Goal: Task Accomplishment & Management: Complete application form

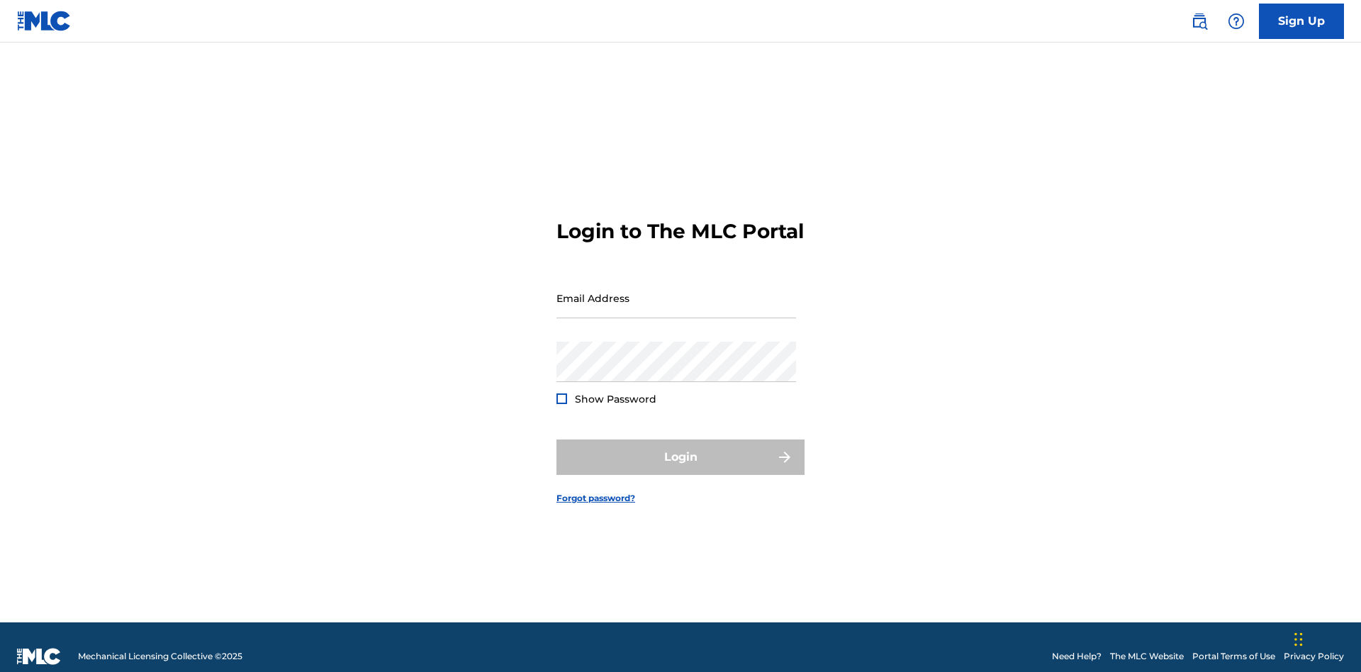
scroll to position [18, 0]
click at [1301, 21] on link "Sign Up" at bounding box center [1301, 21] width 85 height 35
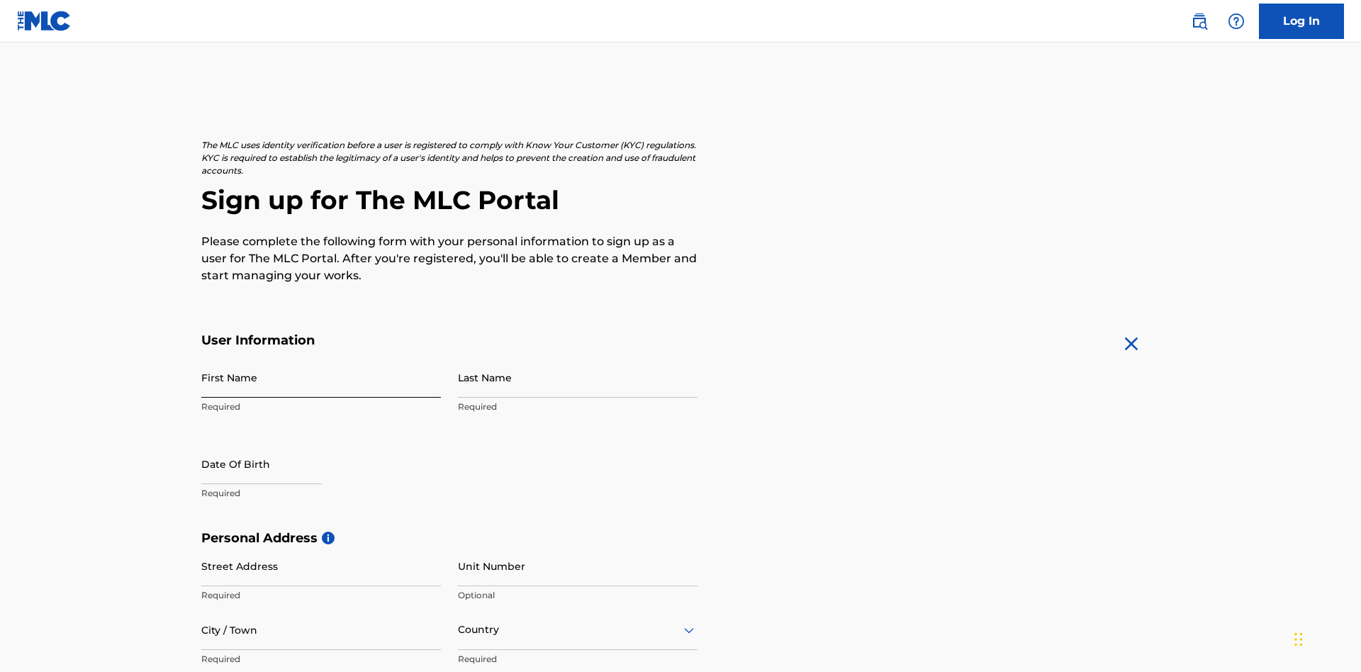
click at [321, 357] on input "First Name" at bounding box center [321, 377] width 240 height 40
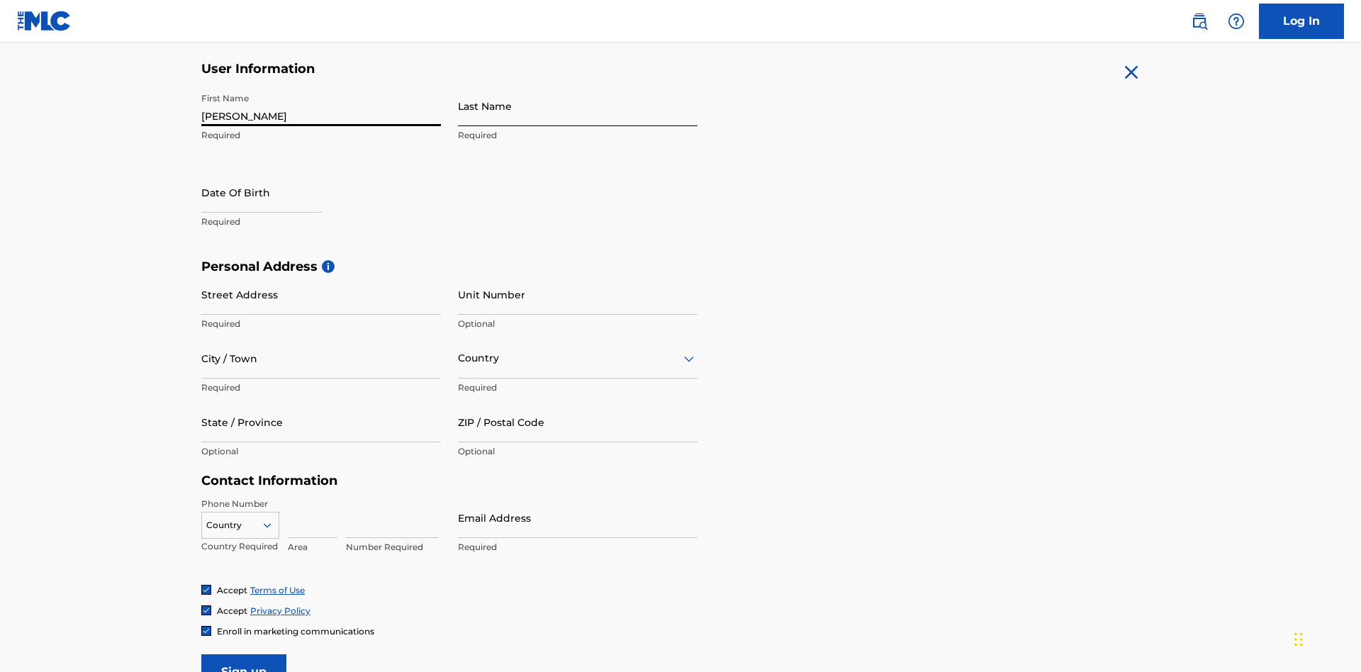
type input "Krystal"
click at [578, 106] on input "Last Name" at bounding box center [578, 106] width 240 height 40
type input "Ribble"
click at [273, 172] on input "text" at bounding box center [261, 192] width 120 height 40
select select "8"
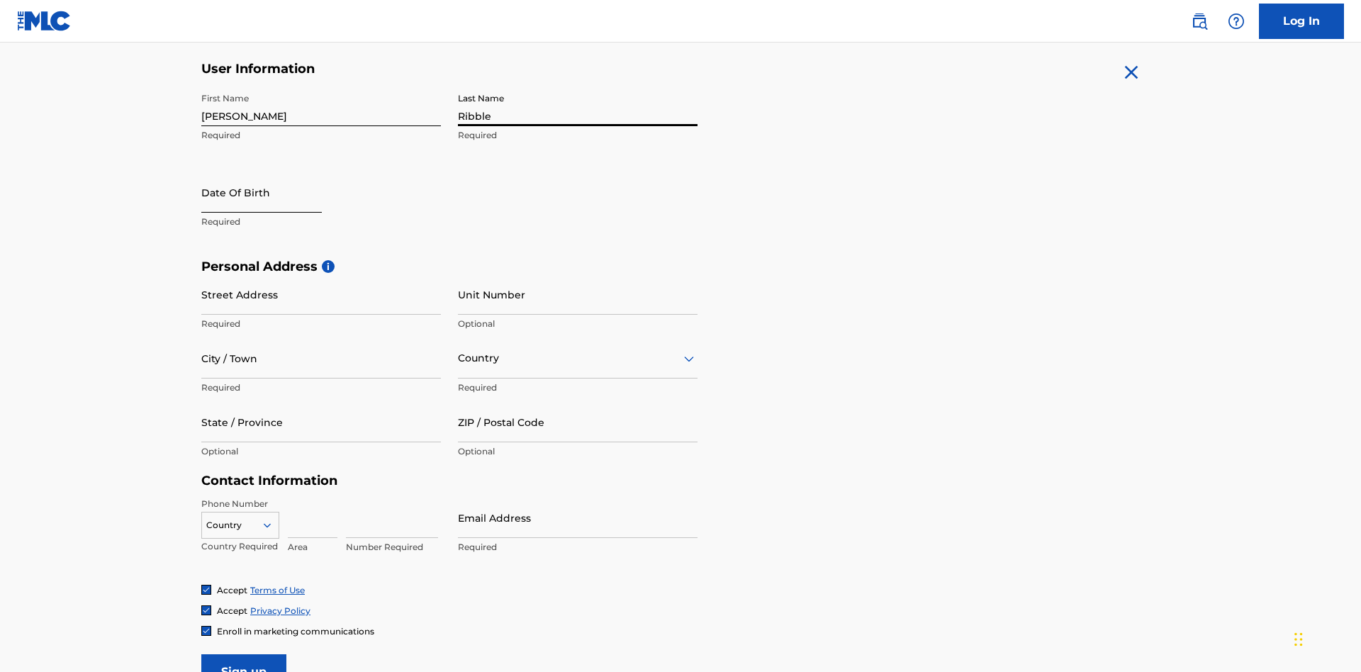
select select "2025"
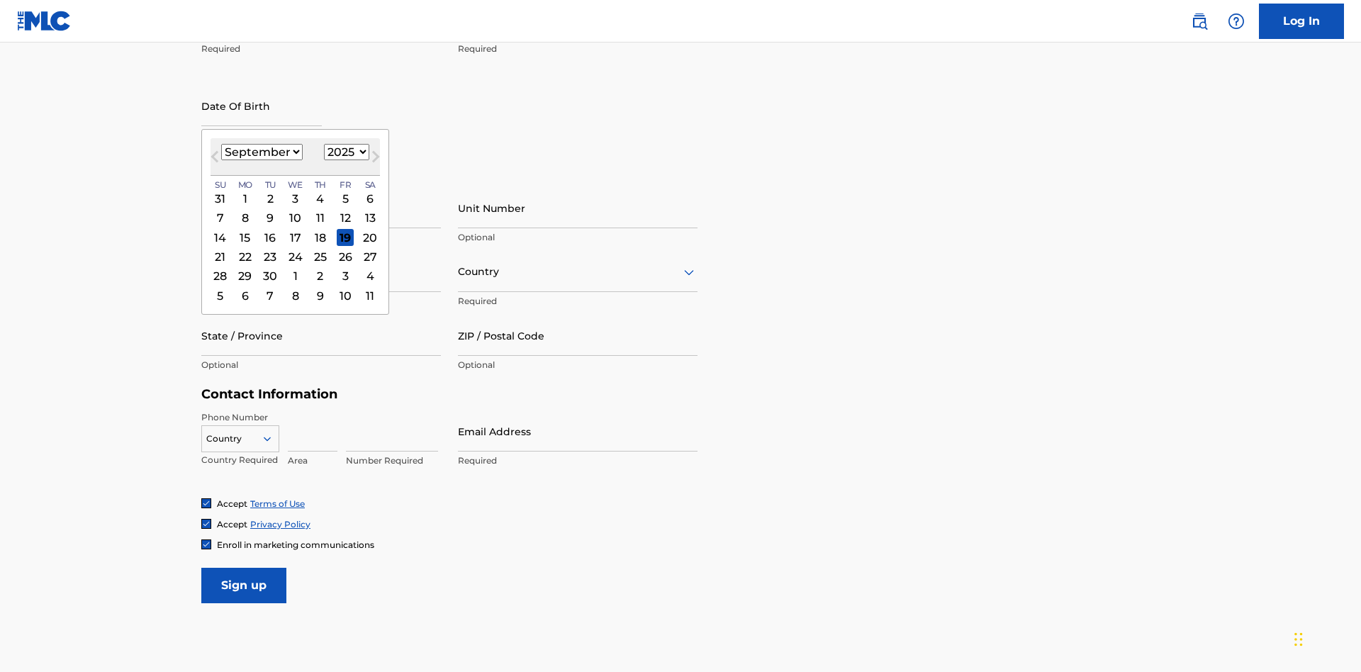
click at [261, 152] on select "January February March April May June July August September October November De…" at bounding box center [262, 152] width 82 height 16
select select "0"
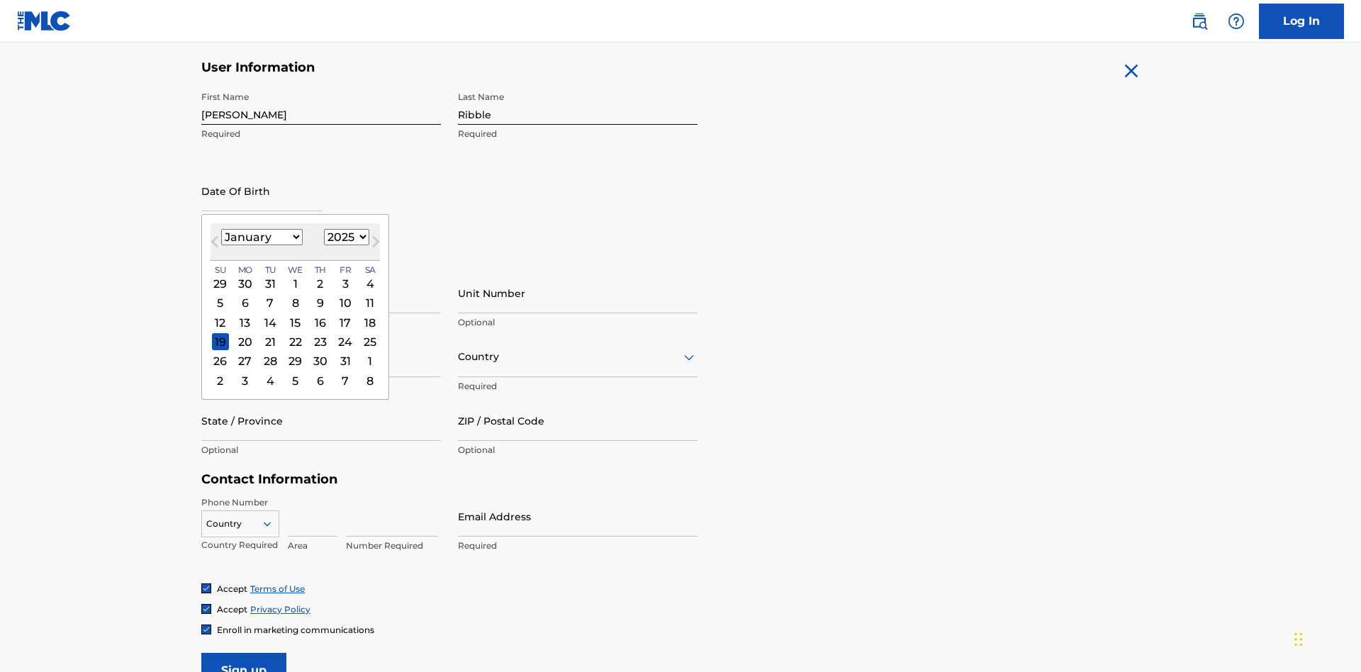
click at [344, 237] on select "1900 1901 1902 1903 1904 1905 1906 1907 1908 1909 1910 1911 1912 1913 1914 1915…" at bounding box center [346, 237] width 45 height 16
select select "1985"
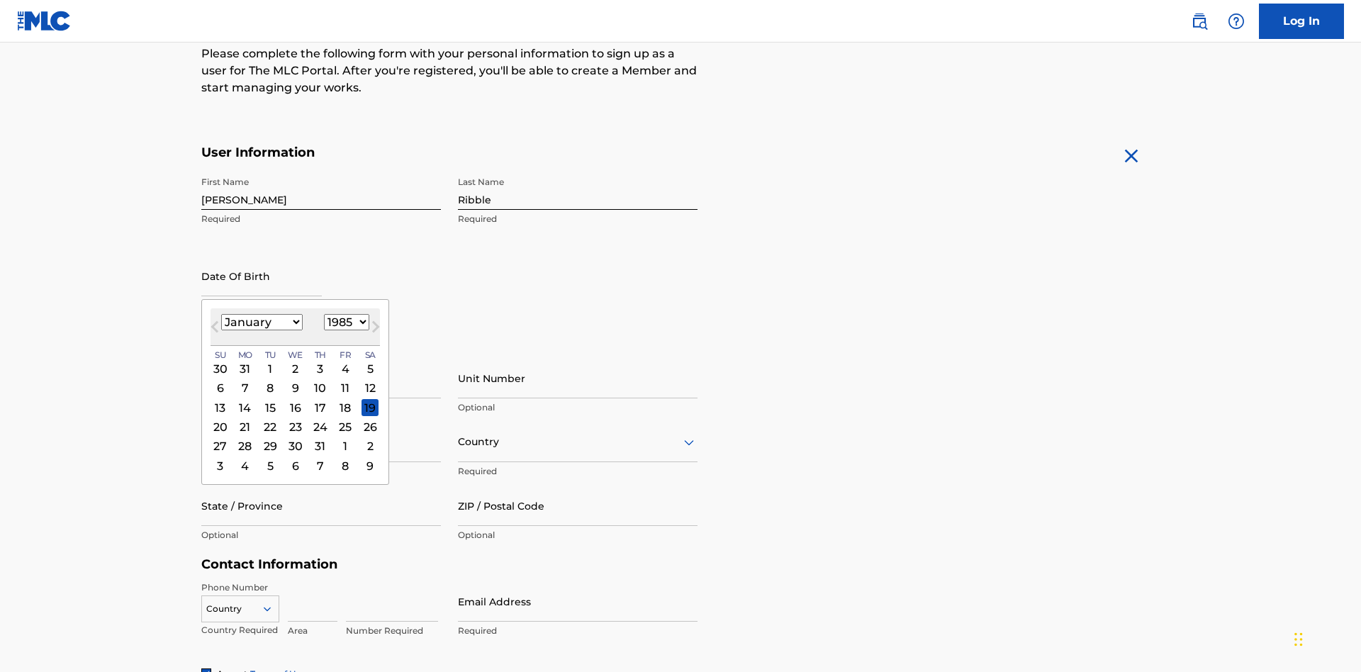
click at [344, 322] on select "1900 1901 1902 1903 1904 1905 1906 1907 1908 1909 1910 1911 1912 1913 1914 1915…" at bounding box center [346, 322] width 45 height 16
click at [269, 380] on div "8" at bounding box center [270, 388] width 17 height 17
type input "January 8 1985"
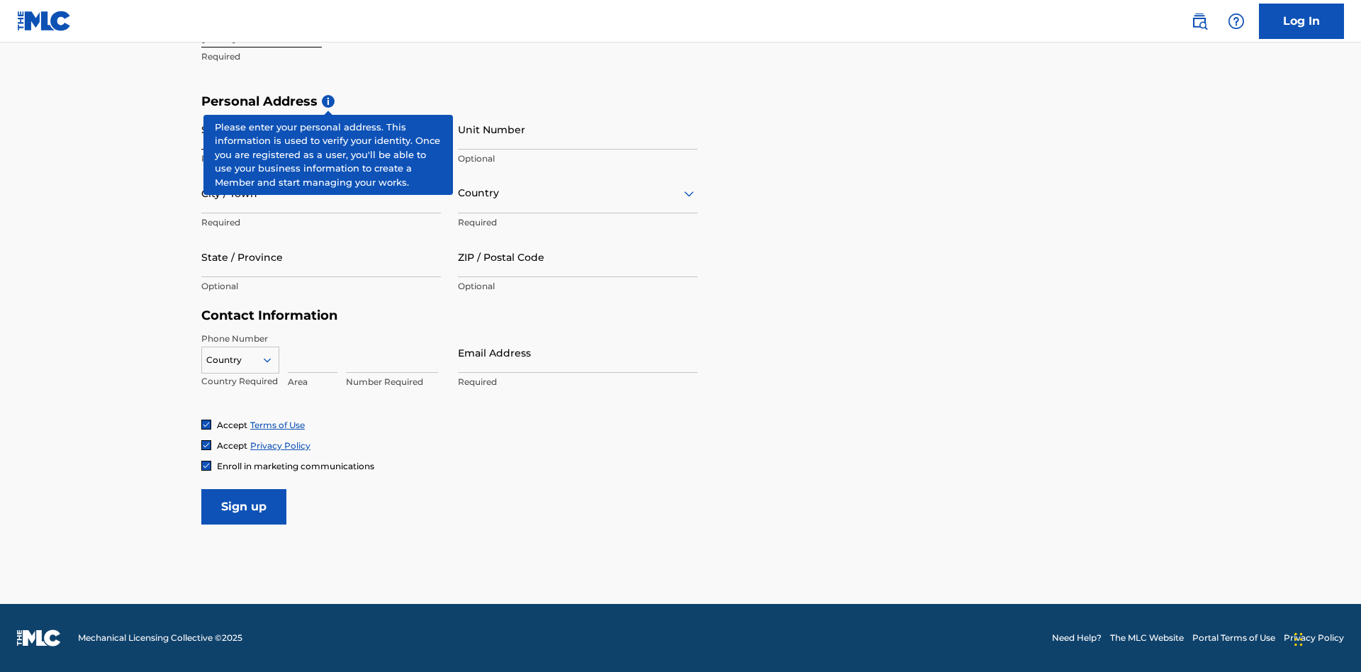
click at [321, 129] on input "Street Address" at bounding box center [321, 129] width 240 height 40
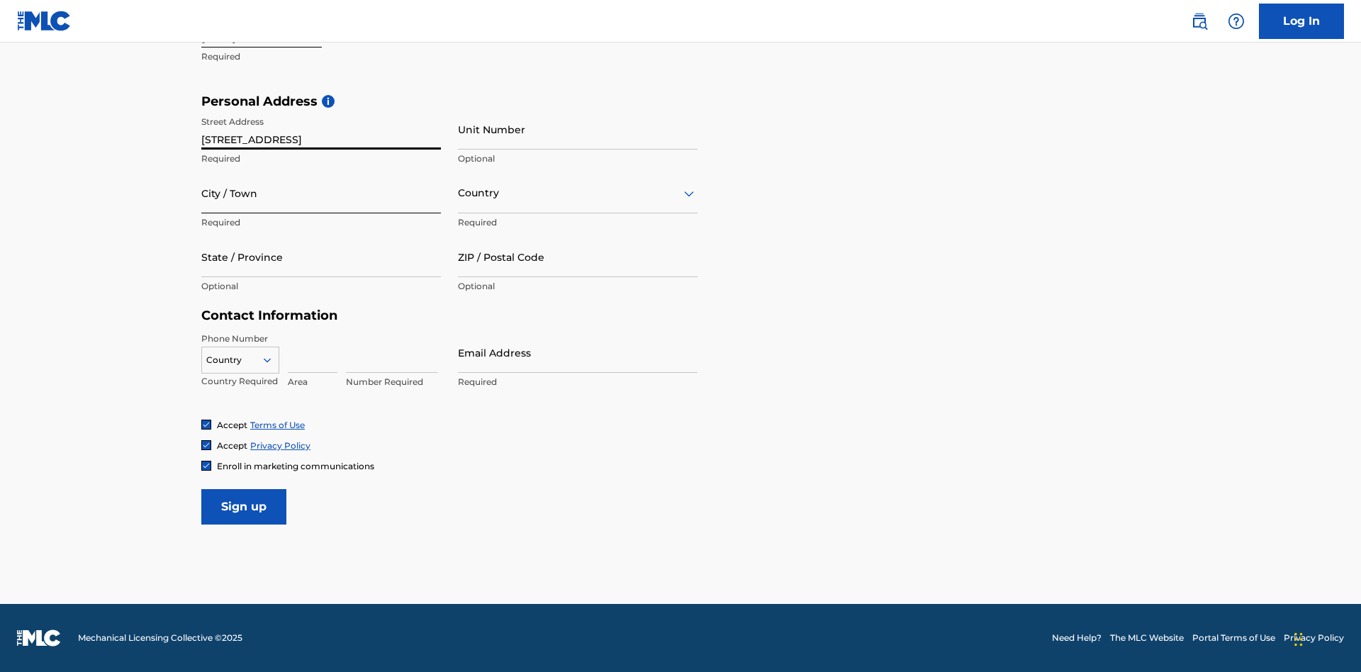
type input "9909 Elks Run Rd"
click at [321, 193] on input "City / Town" at bounding box center [321, 193] width 240 height 40
type input "Roseville"
click at [459, 193] on input "text" at bounding box center [459, 193] width 3 height 15
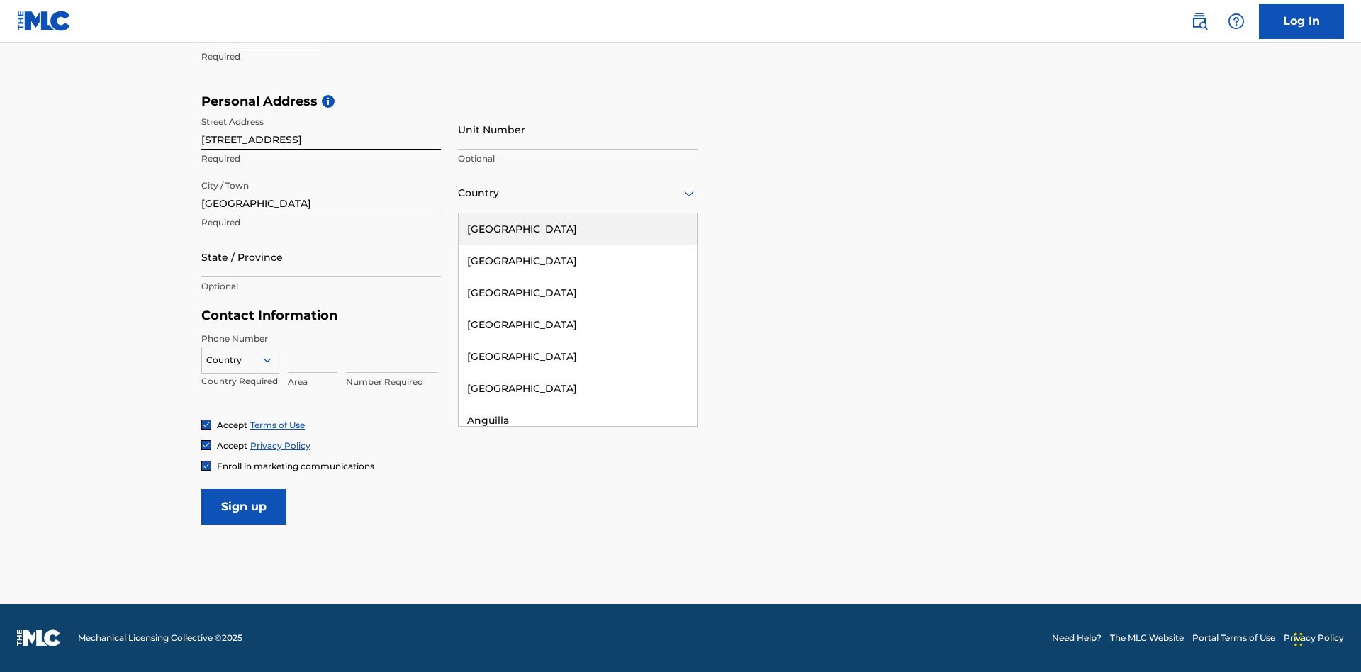
click at [578, 229] on div "United States" at bounding box center [578, 229] width 238 height 32
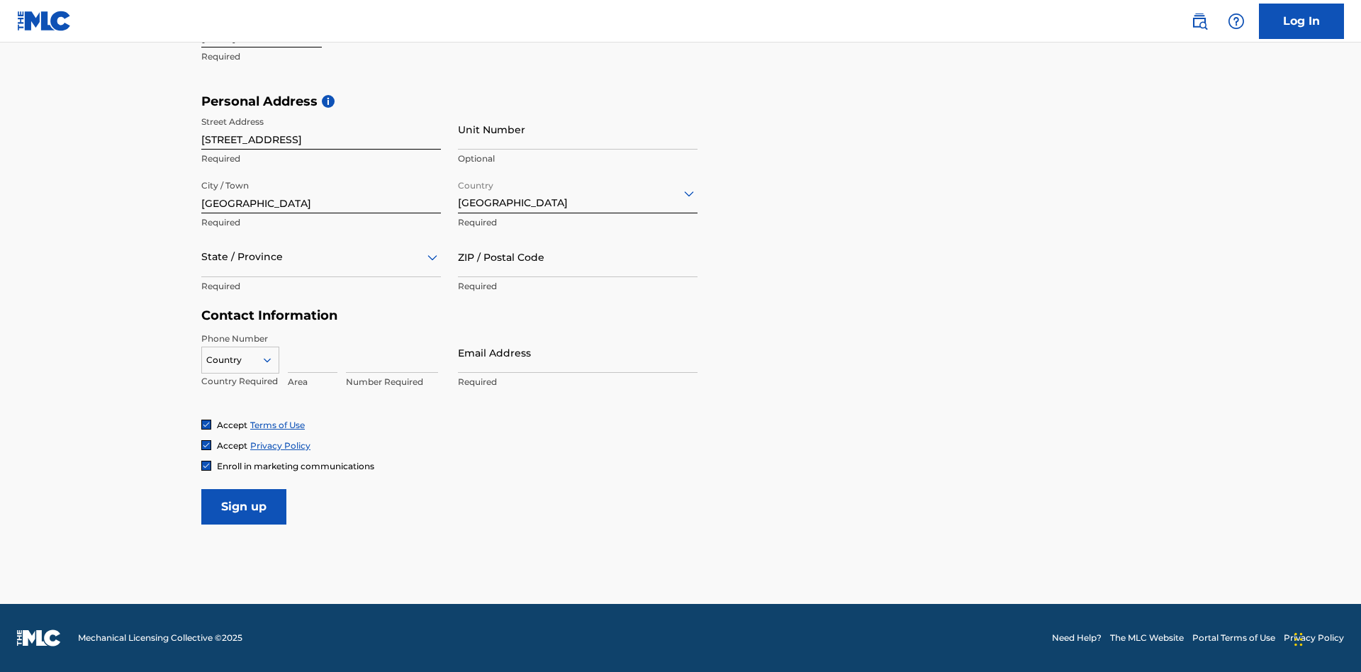
click at [321, 257] on div at bounding box center [321, 257] width 240 height 18
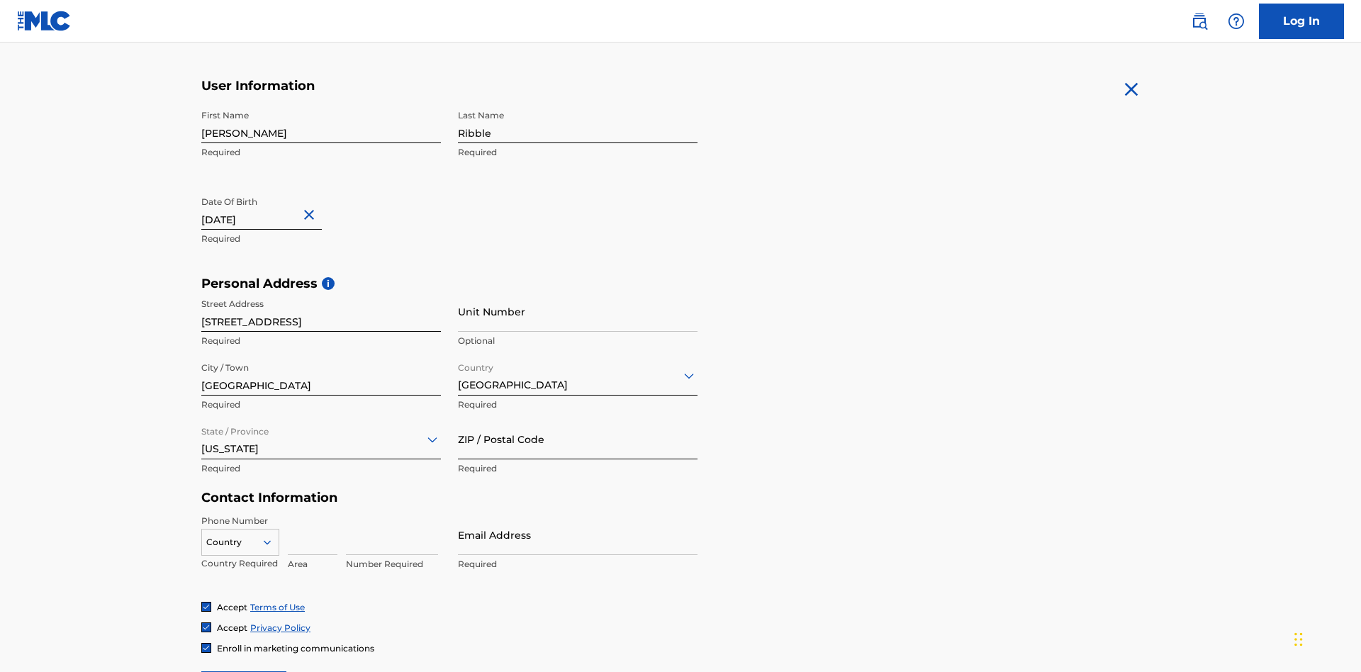
click at [578, 419] on input "ZIP / Postal Code" at bounding box center [578, 439] width 240 height 40
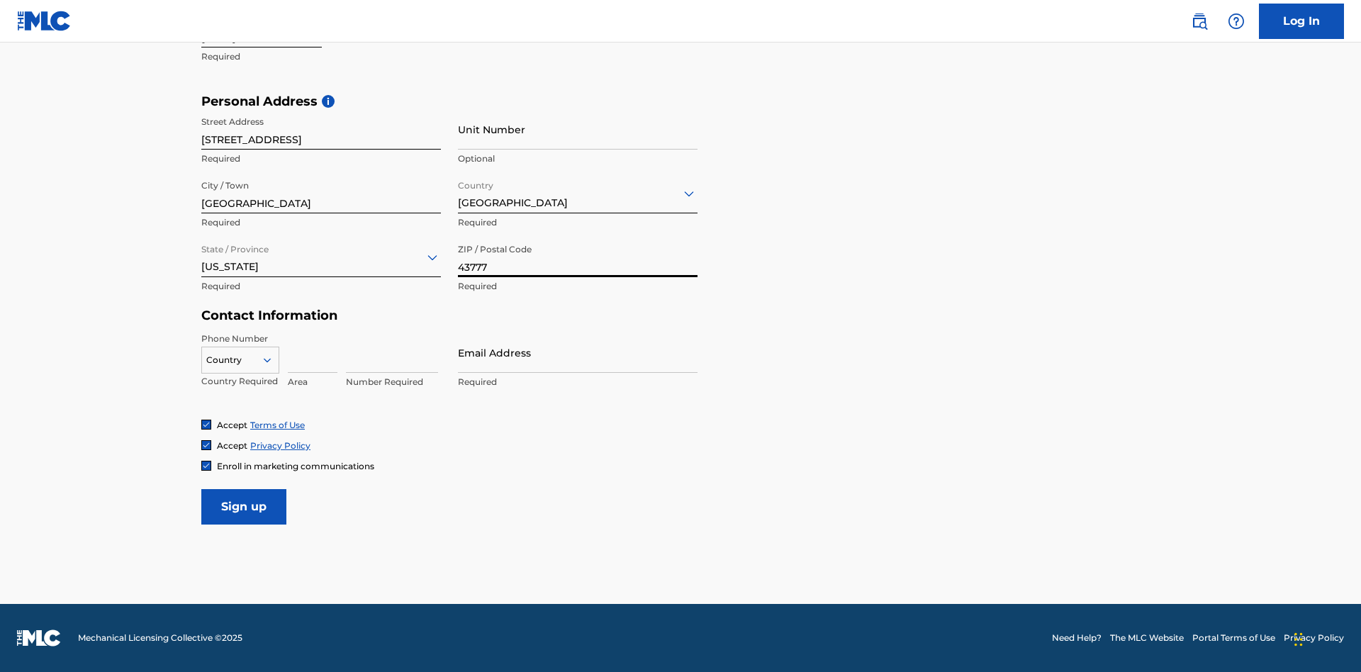
type input "43777"
click at [273, 359] on icon at bounding box center [267, 360] width 13 height 13
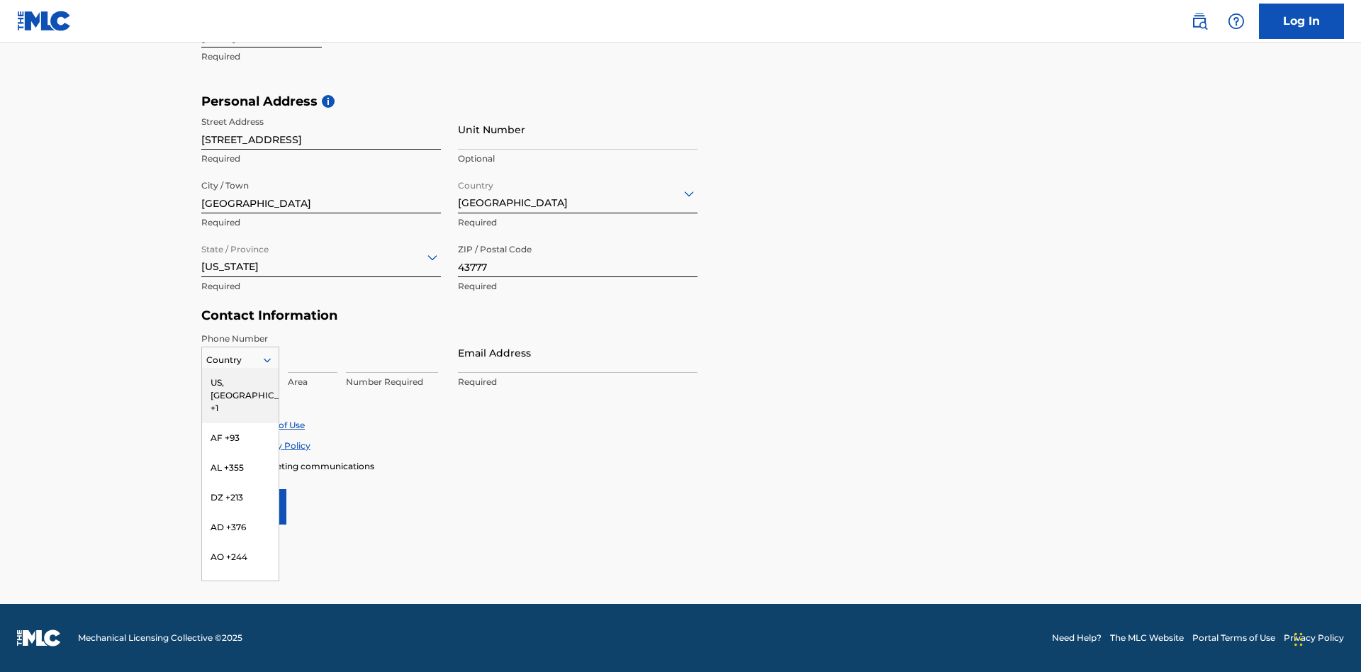
click at [240, 382] on div "US, CA +1" at bounding box center [240, 395] width 77 height 55
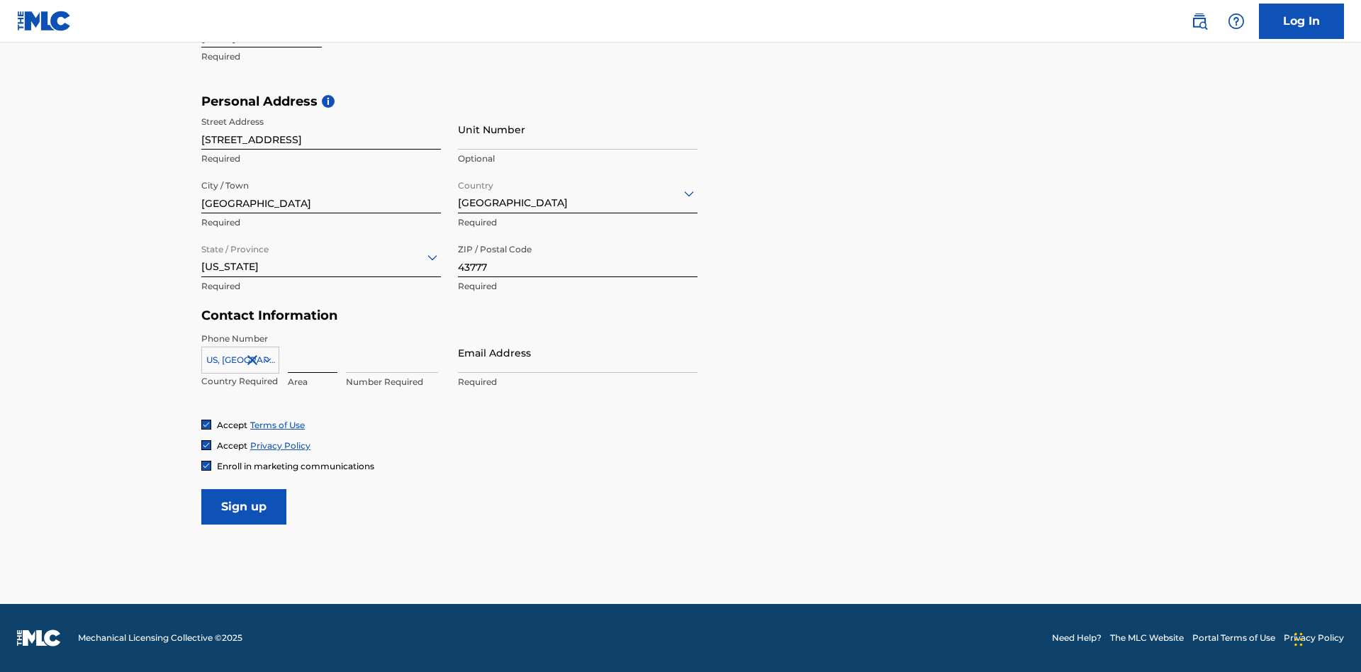
click at [313, 352] on input at bounding box center [313, 352] width 50 height 40
type input "740"
click at [392, 352] on input at bounding box center [392, 352] width 92 height 40
type input "8086351"
click at [578, 352] on input "Email Address" at bounding box center [578, 352] width 240 height 40
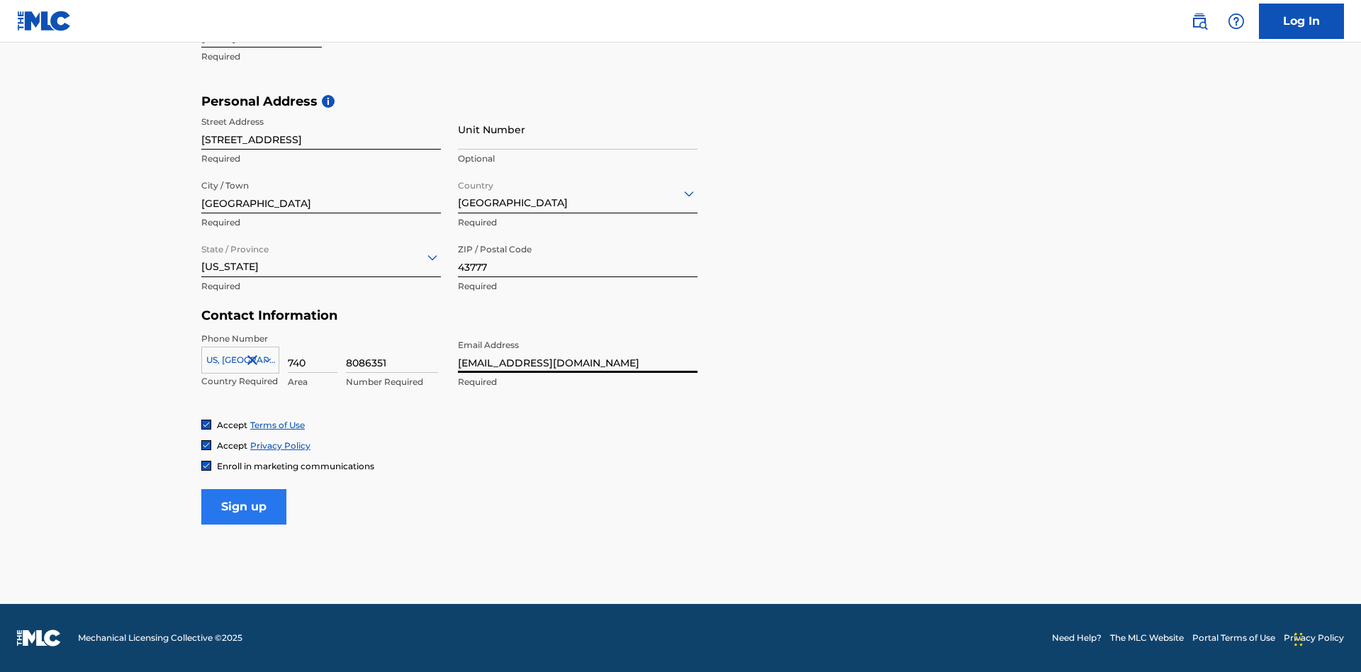
type input "[EMAIL_ADDRESS][DOMAIN_NAME]"
click at [244, 506] on input "Sign up" at bounding box center [243, 506] width 85 height 35
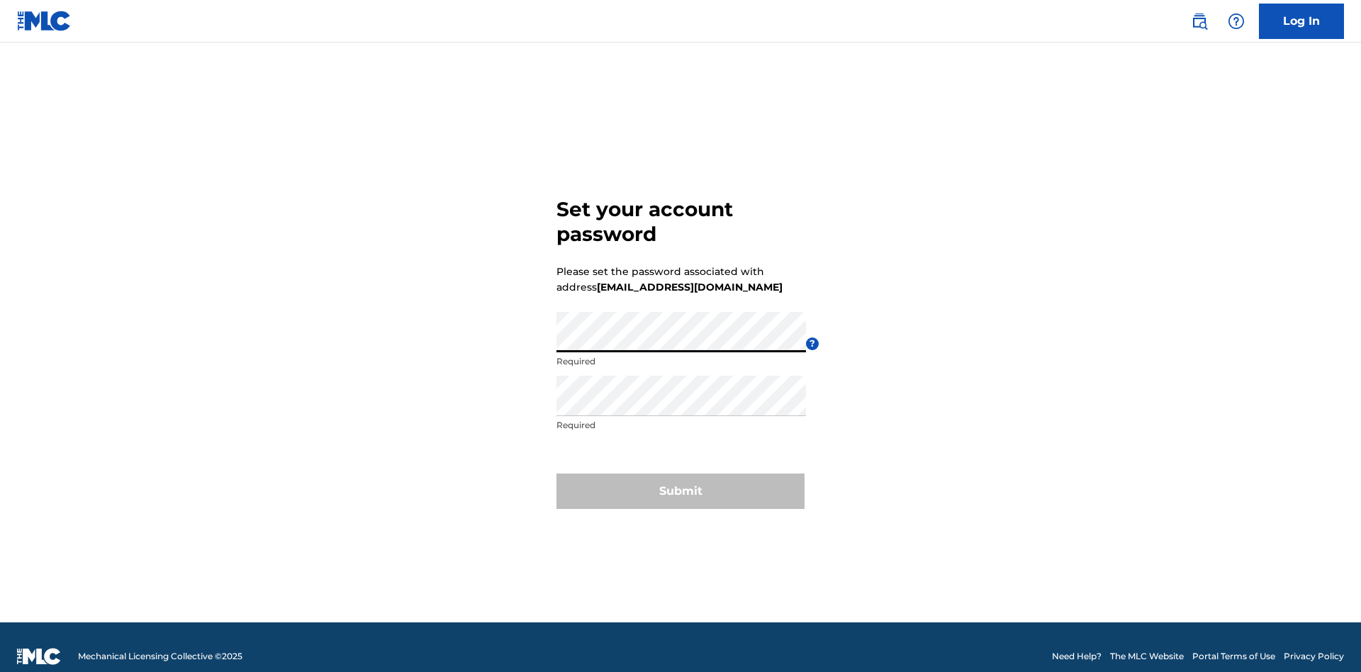
scroll to position [18, 0]
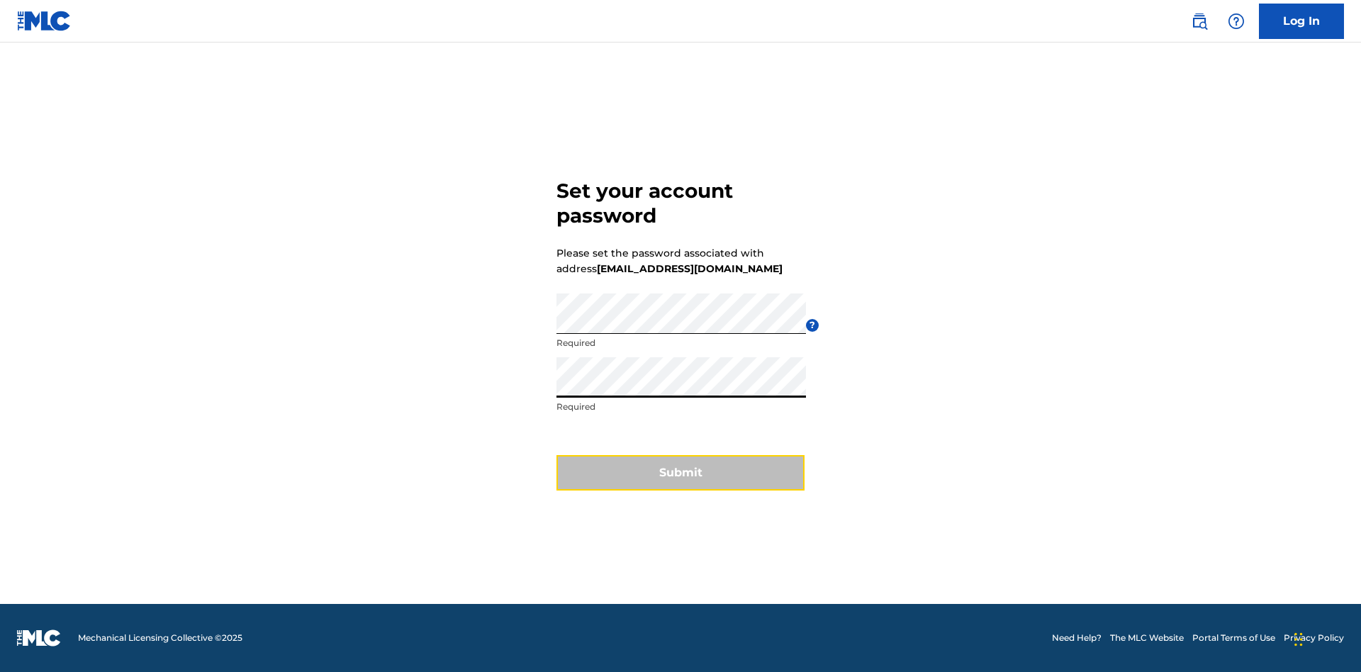
click at [680, 481] on button "Submit" at bounding box center [680, 472] width 248 height 35
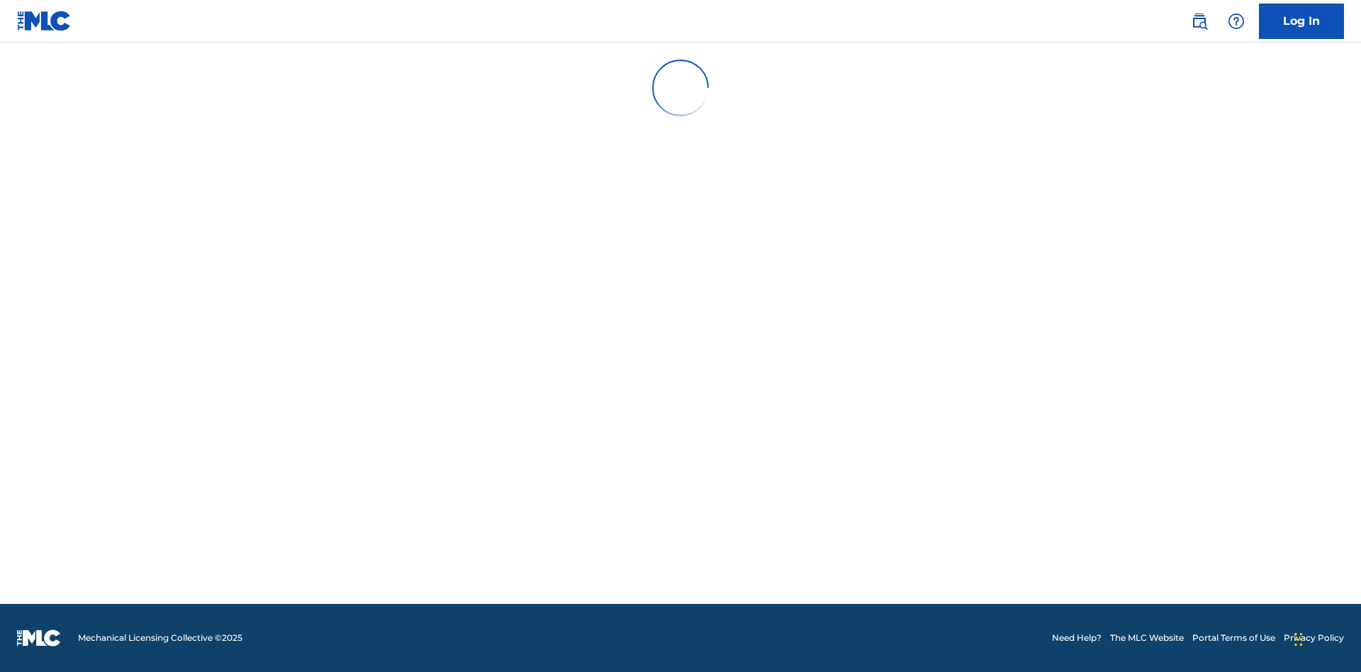
scroll to position [14, 0]
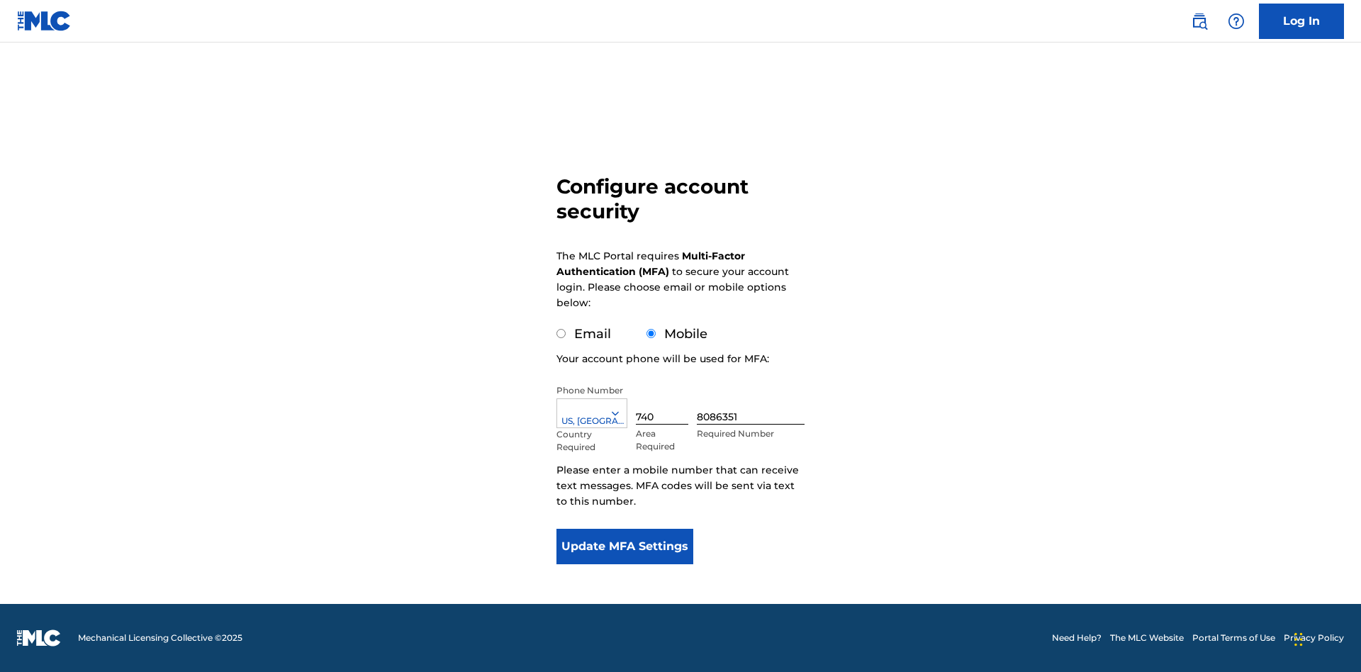
click at [651, 334] on input "Mobile" at bounding box center [650, 333] width 9 height 9
click at [621, 413] on icon at bounding box center [615, 413] width 13 height 13
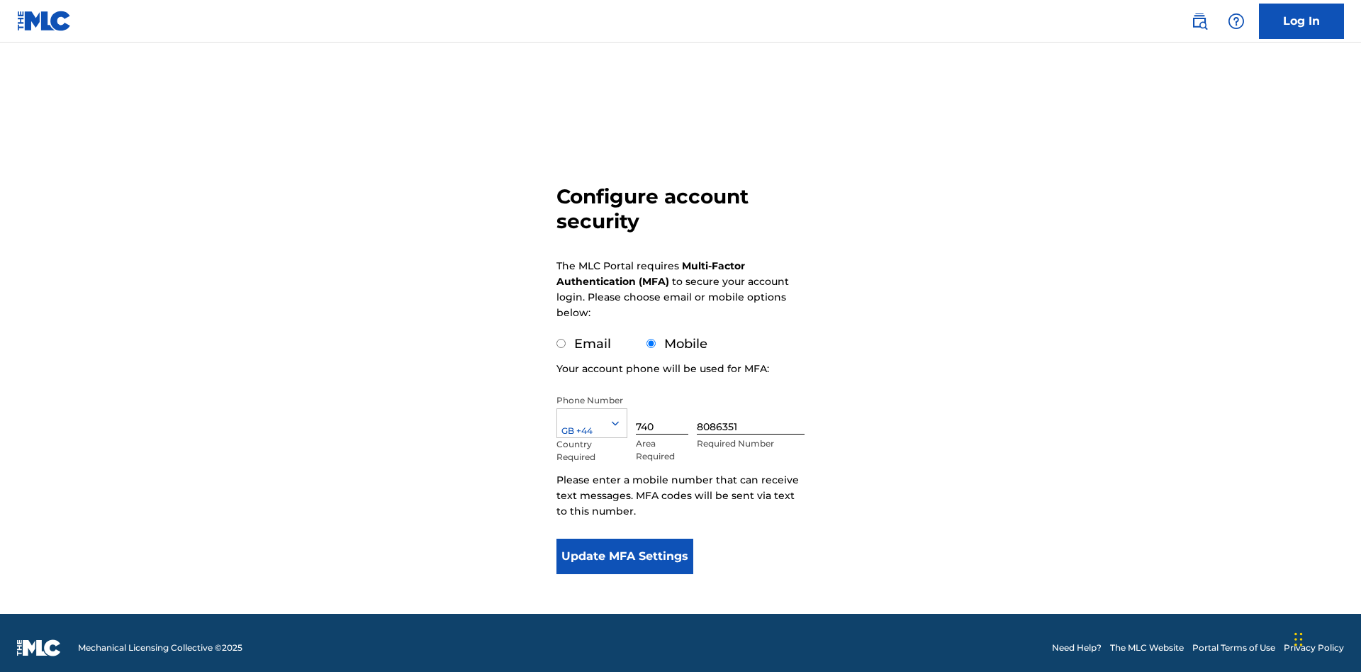
click at [665, 404] on input "740" at bounding box center [662, 414] width 52 height 40
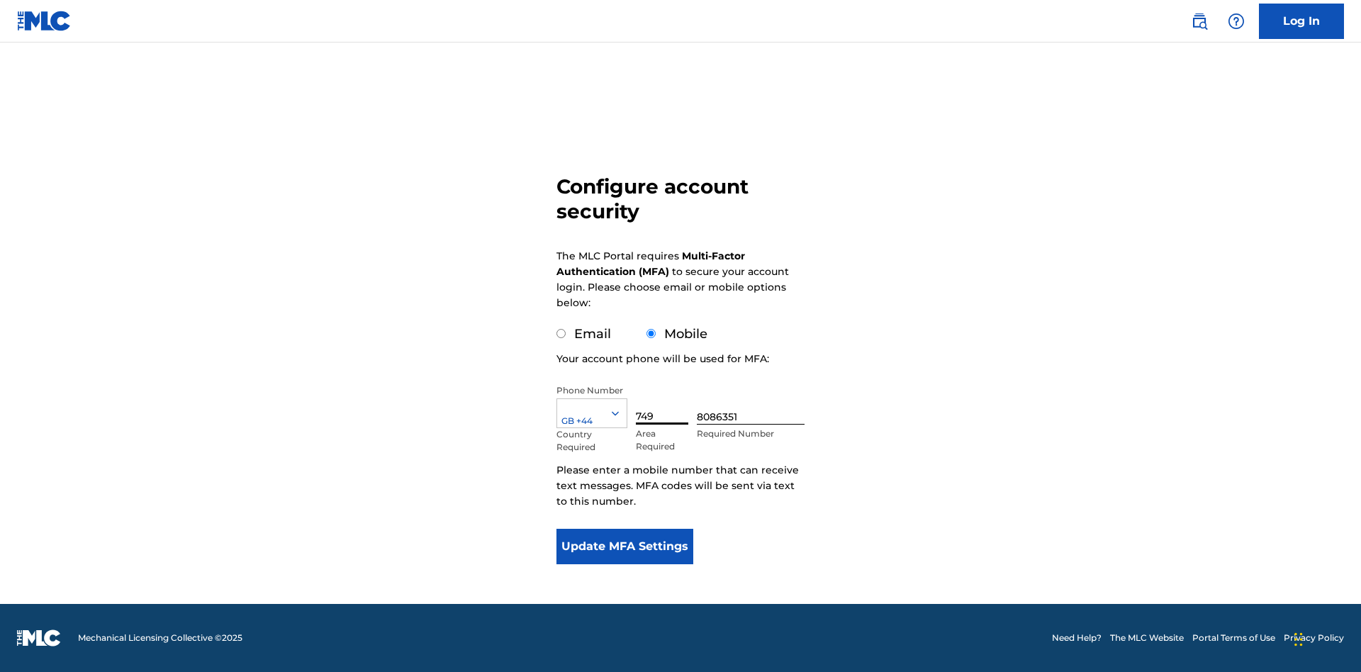
type input "749"
click at [753, 404] on input "8086351" at bounding box center [751, 404] width 108 height 40
type input "2881350"
click at [624, 546] on button "Update MFA Settings" at bounding box center [624, 546] width 137 height 35
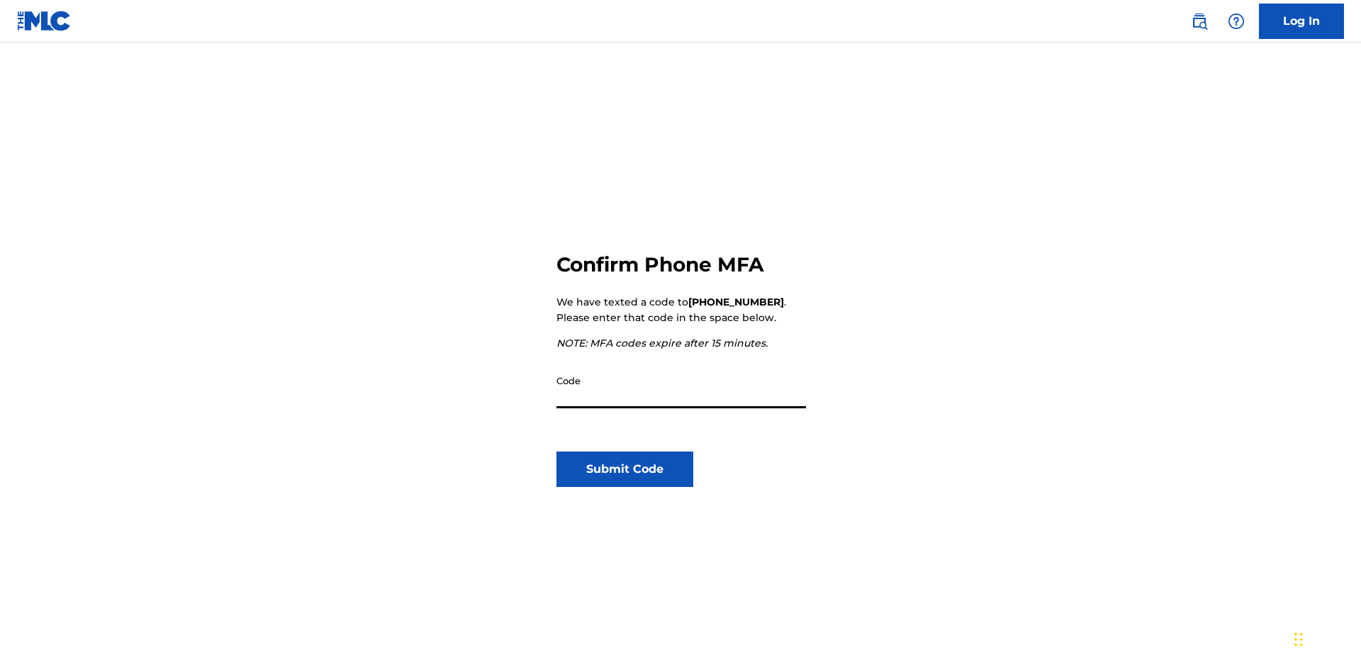
scroll to position [147, 0]
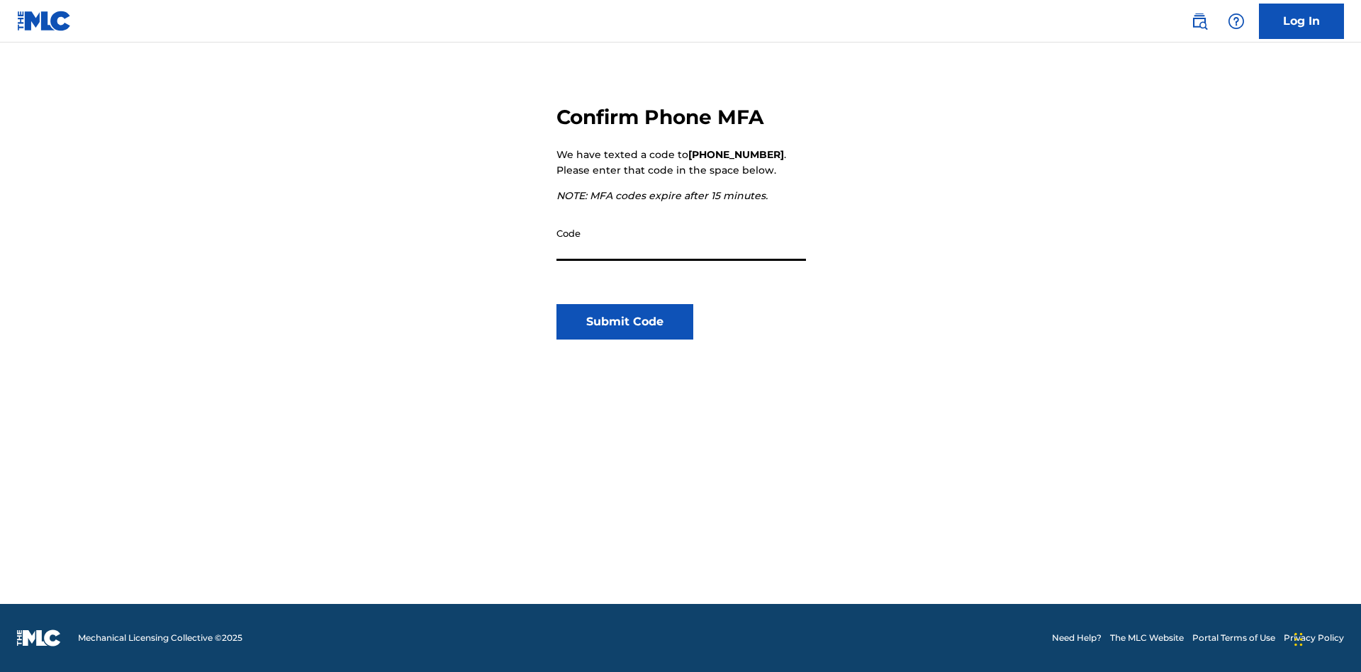
click at [681, 240] on input "Code" at bounding box center [681, 240] width 250 height 40
type input "307826"
click at [624, 322] on button "Submit Code" at bounding box center [624, 321] width 137 height 35
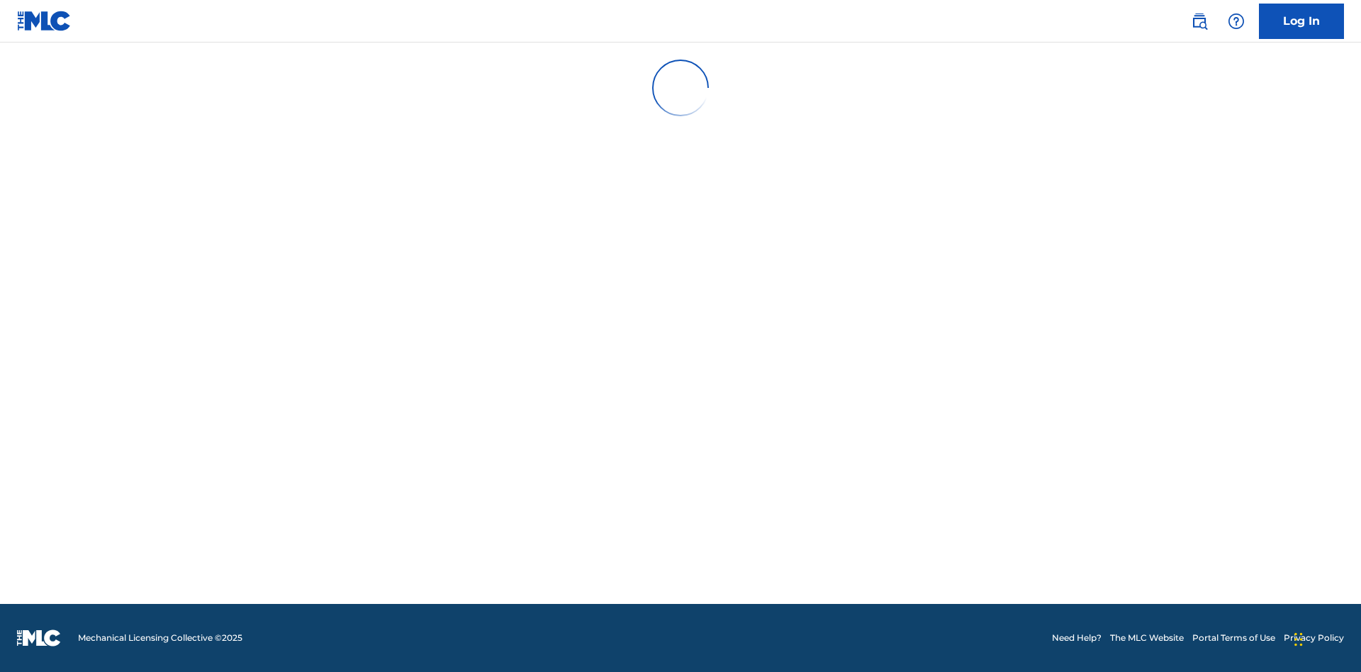
scroll to position [0, 0]
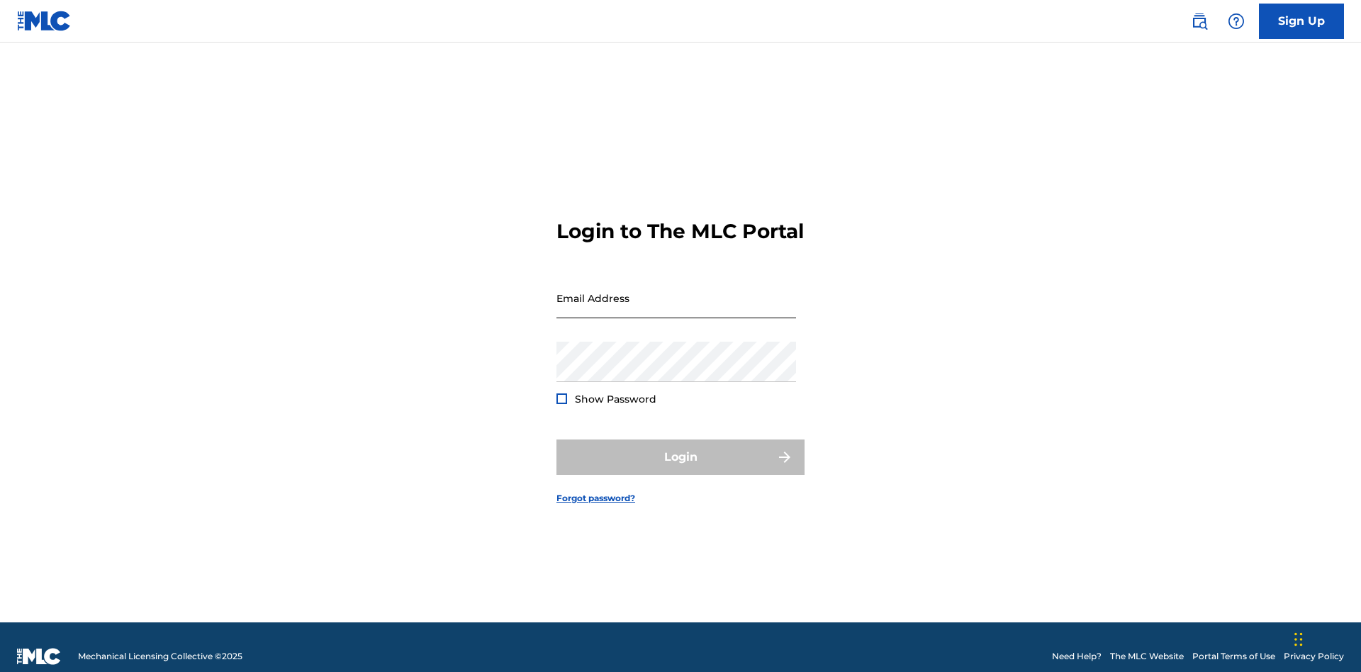
click at [676, 291] on input "Email Address" at bounding box center [676, 298] width 240 height 40
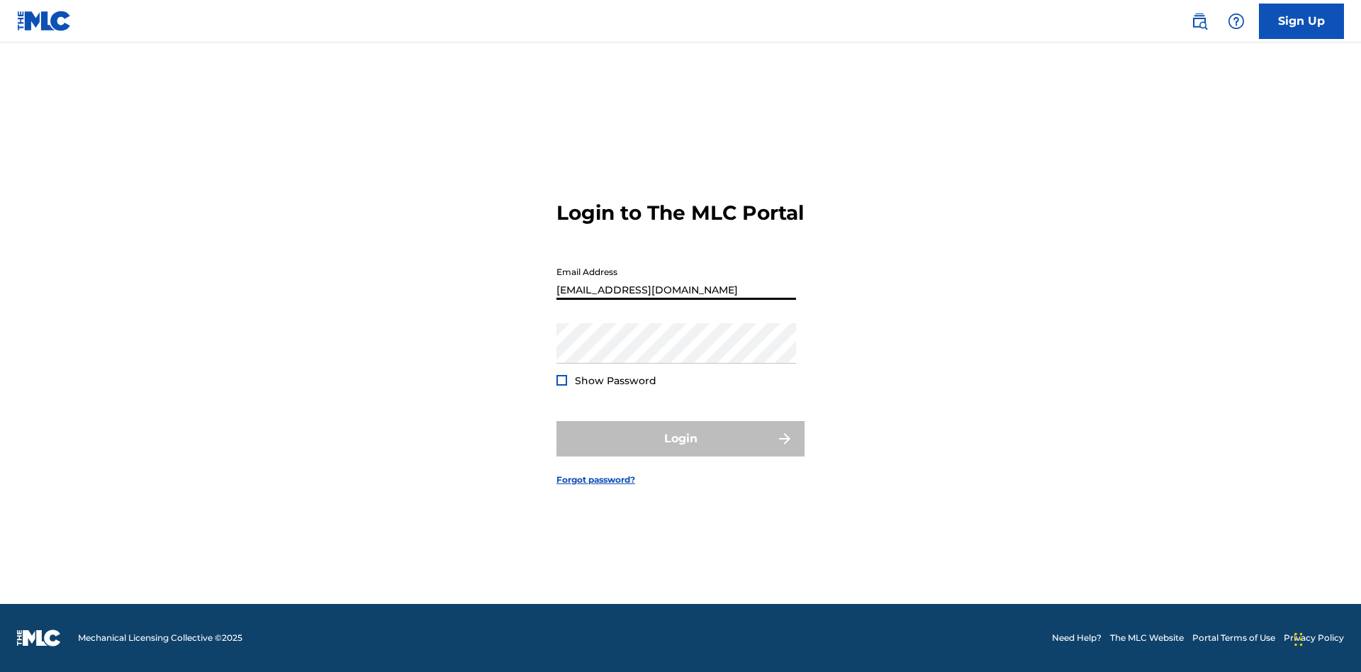
type input "[EMAIL_ADDRESS][DOMAIN_NAME]"
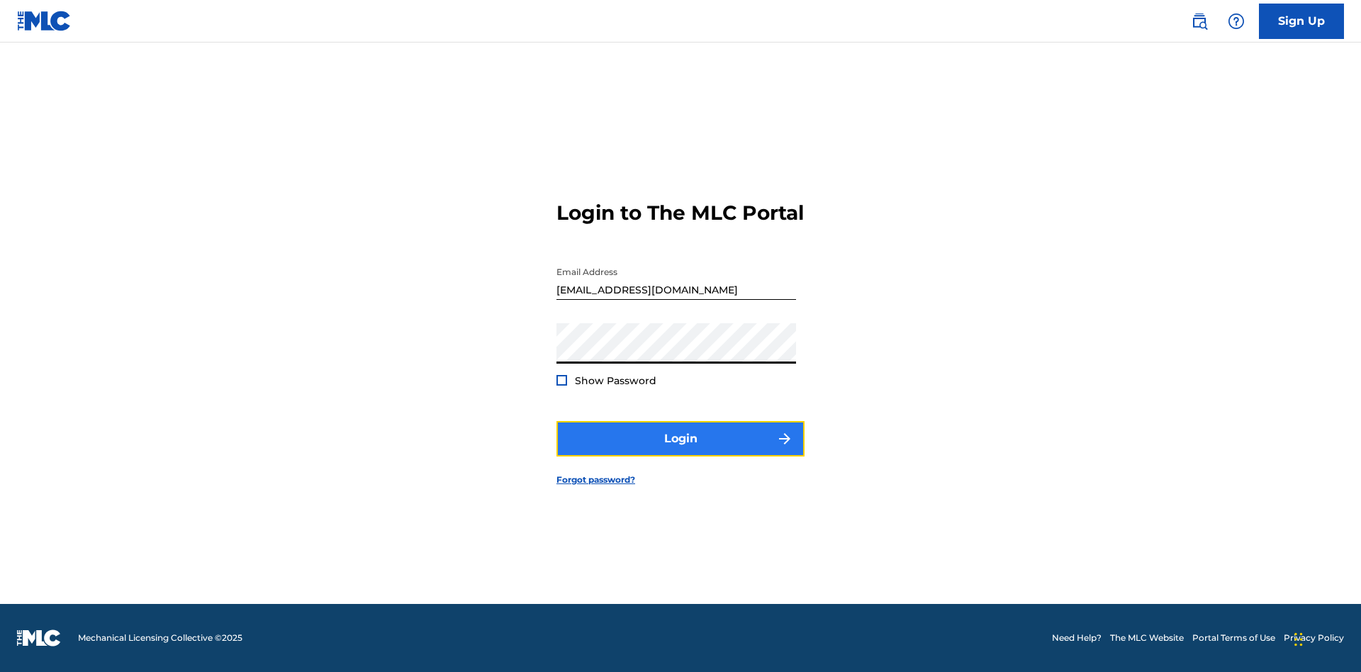
click at [680, 451] on button "Login" at bounding box center [680, 438] width 248 height 35
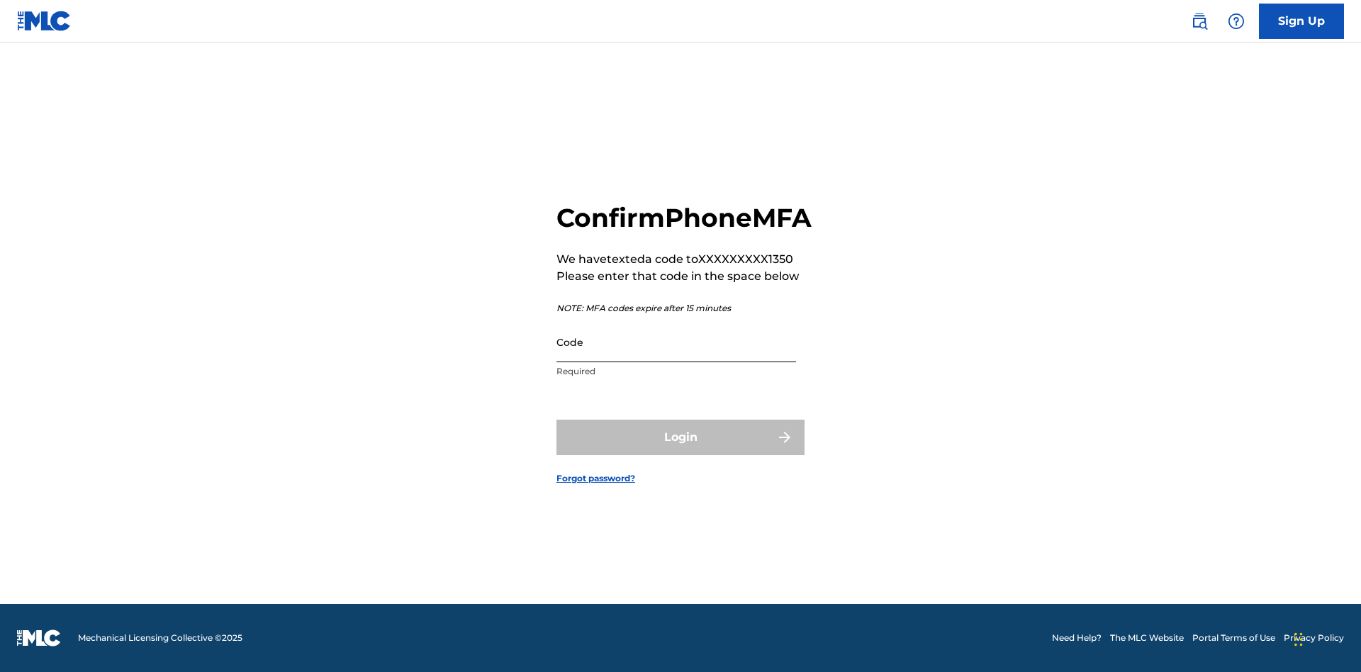
click at [676, 357] on input "Code" at bounding box center [676, 342] width 240 height 40
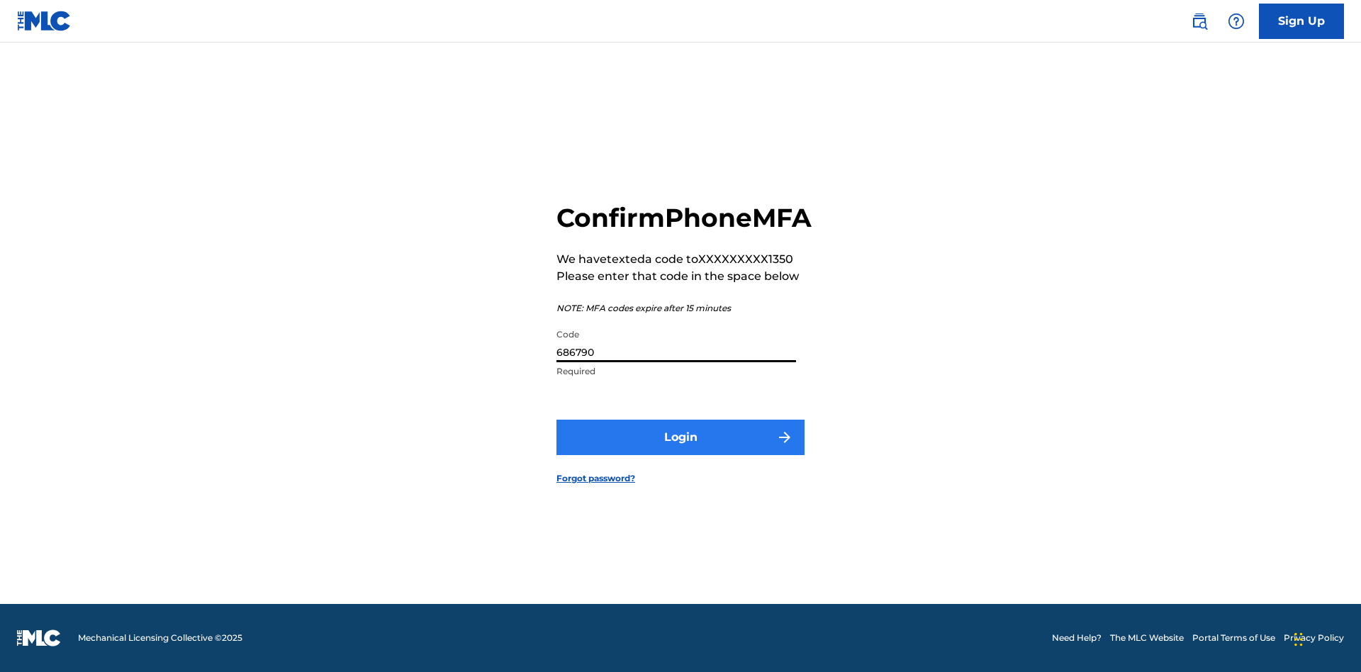
type input "686790"
click at [680, 453] on button "Login" at bounding box center [680, 437] width 248 height 35
